Goal: Task Accomplishment & Management: Use online tool/utility

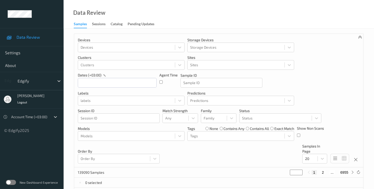
click at [12, 179] on div "New Dashboard Experience" at bounding box center [32, 181] width 64 height 13
click at [12, 180] on label at bounding box center [11, 181] width 10 height 5
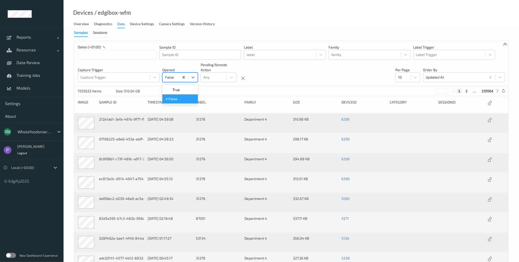
click at [174, 77] on div at bounding box center [170, 77] width 11 height 6
click at [173, 97] on span "False" at bounding box center [172, 98] width 9 height 5
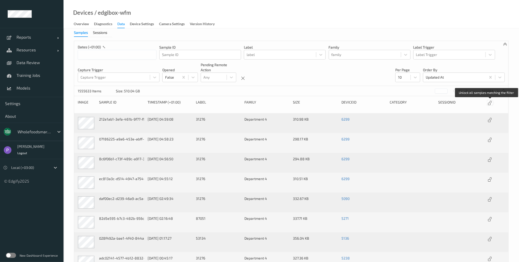
click at [490, 103] on icon at bounding box center [490, 103] width 4 height 5
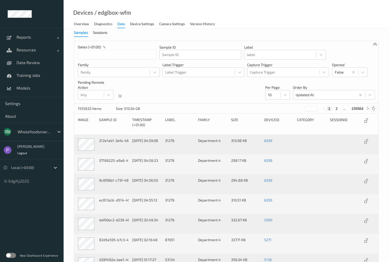
click at [372, 107] on icon at bounding box center [373, 108] width 4 height 4
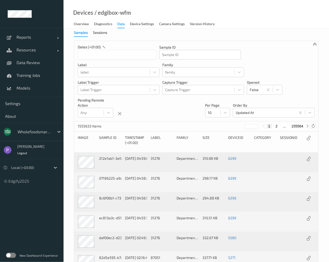
click at [315, 126] on icon at bounding box center [314, 126] width 4 height 4
